Goal: Transaction & Acquisition: Book appointment/travel/reservation

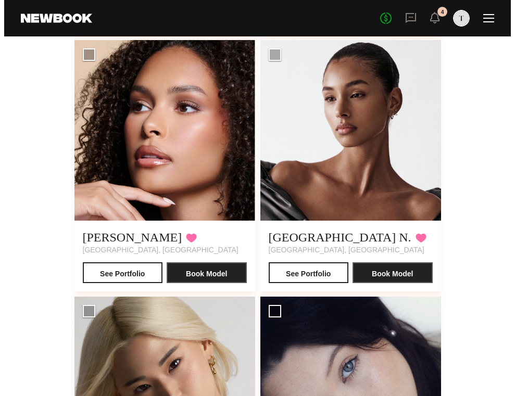
scroll to position [1114, 0]
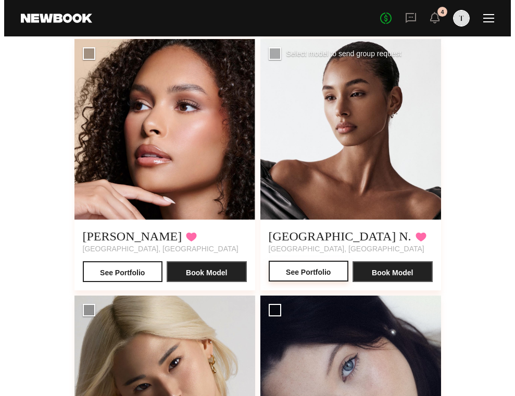
click at [321, 268] on button "See Portfolio" at bounding box center [309, 271] width 80 height 21
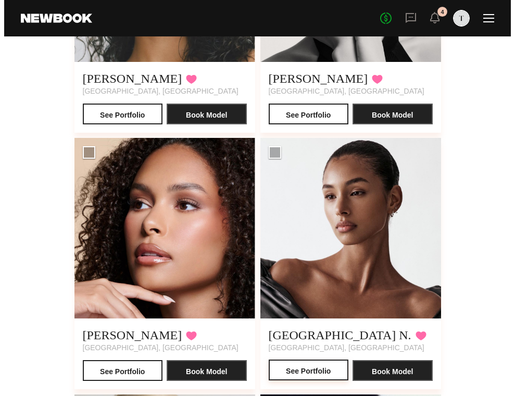
scroll to position [1165, 0]
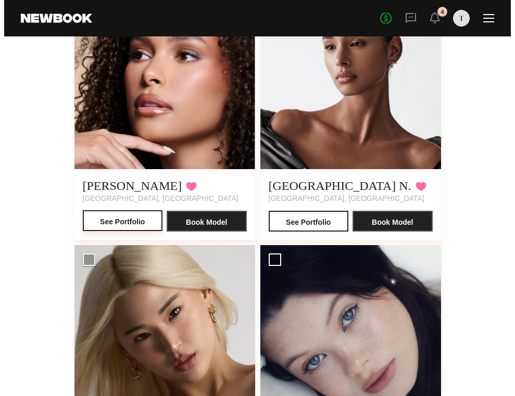
click at [129, 215] on button "See Portfolio" at bounding box center [123, 220] width 80 height 21
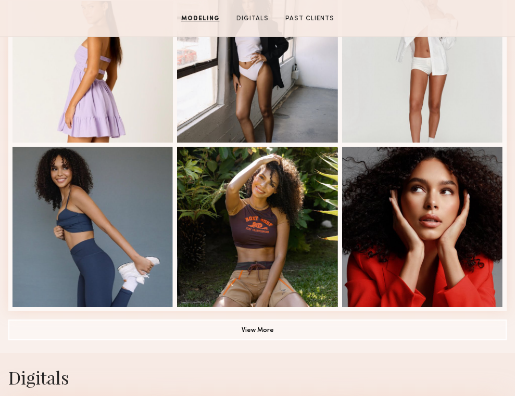
scroll to position [686, 0]
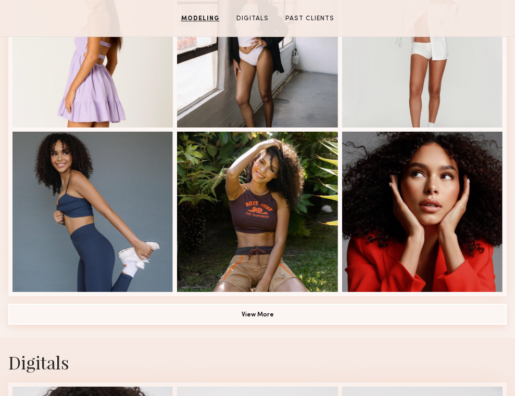
click at [291, 308] on button "View More" at bounding box center [257, 314] width 499 height 21
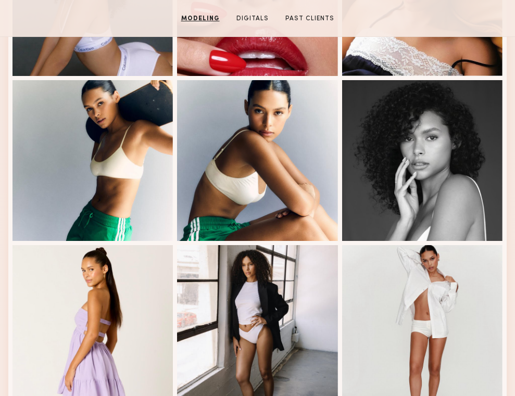
scroll to position [406, 0]
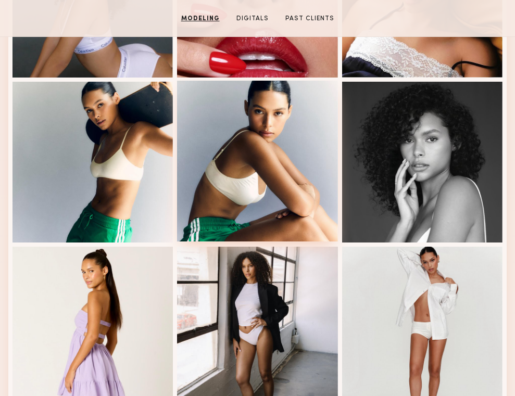
click at [287, 154] on div at bounding box center [257, 161] width 160 height 160
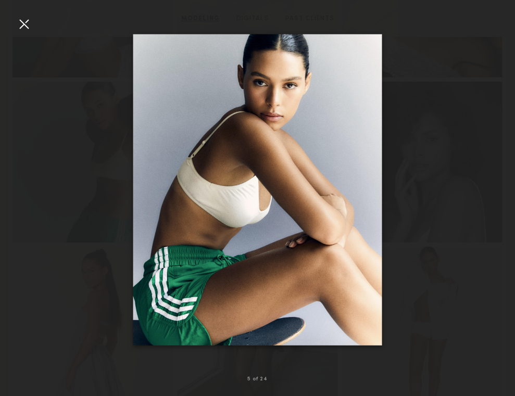
click at [23, 21] on div at bounding box center [24, 24] width 17 height 17
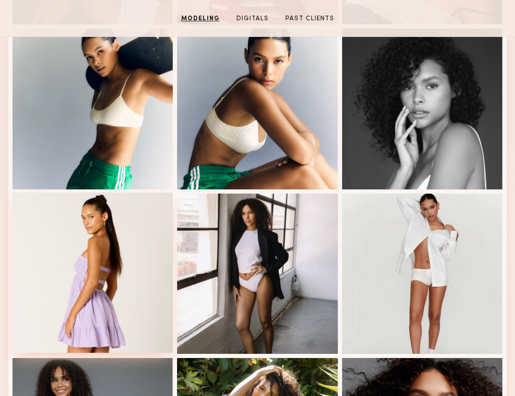
scroll to position [460, 0]
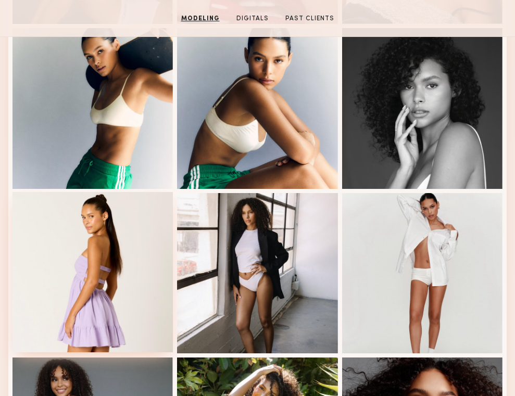
click at [101, 241] on div at bounding box center [93, 272] width 160 height 160
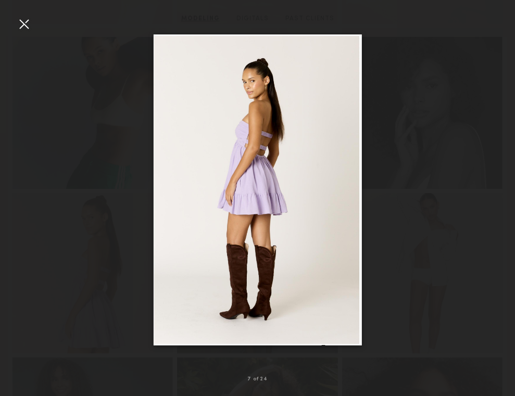
click at [18, 24] on div at bounding box center [24, 24] width 17 height 17
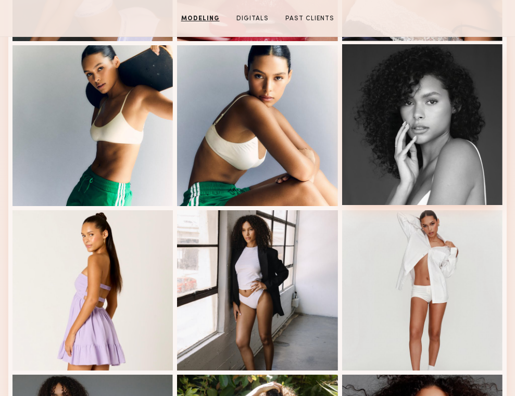
scroll to position [441, 0]
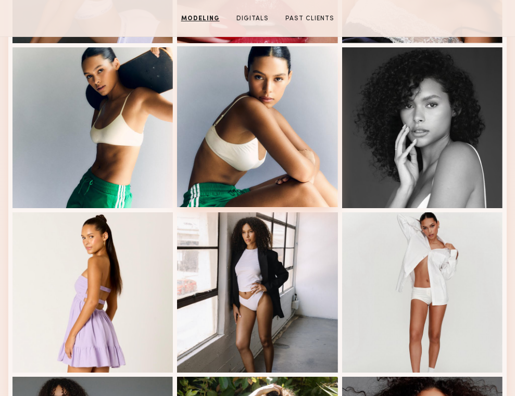
click at [301, 92] on div at bounding box center [257, 126] width 160 height 160
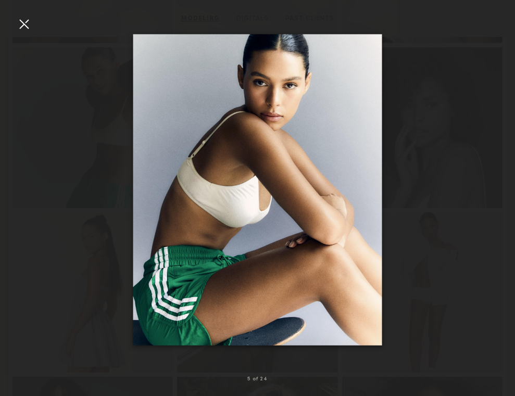
click at [24, 20] on div at bounding box center [24, 24] width 17 height 17
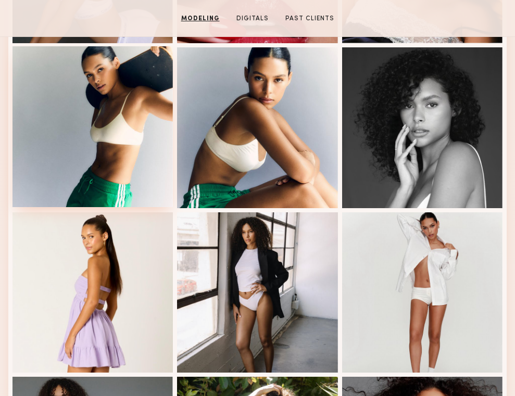
click at [110, 151] on div at bounding box center [93, 126] width 160 height 160
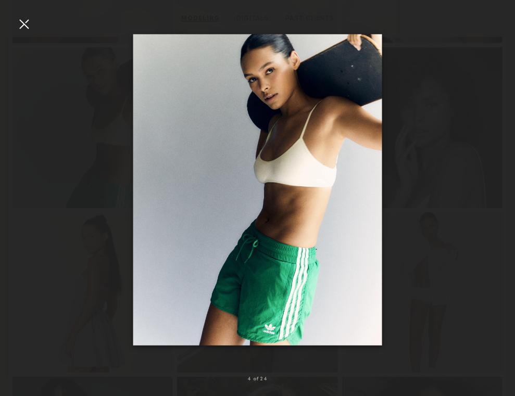
click at [28, 24] on div at bounding box center [24, 24] width 17 height 17
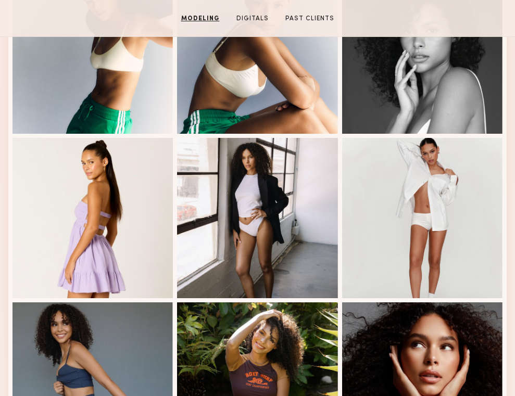
scroll to position [517, 0]
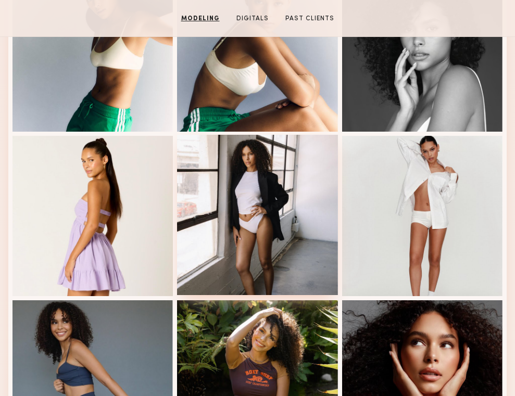
click at [252, 172] on div at bounding box center [257, 215] width 160 height 160
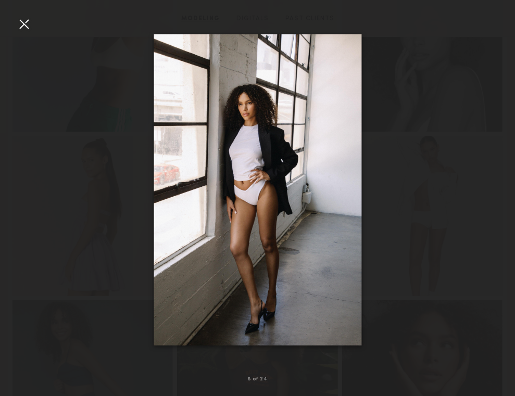
click at [252, 159] on img at bounding box center [258, 190] width 208 height 312
click at [26, 21] on div at bounding box center [24, 24] width 17 height 17
